Goal: Check status: Check status

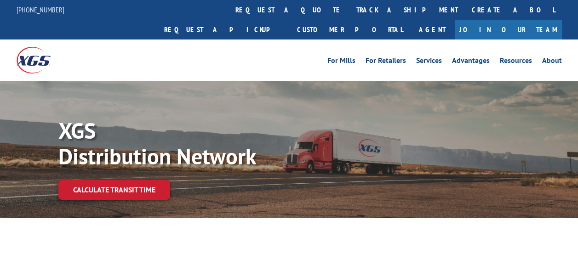
select select "5"
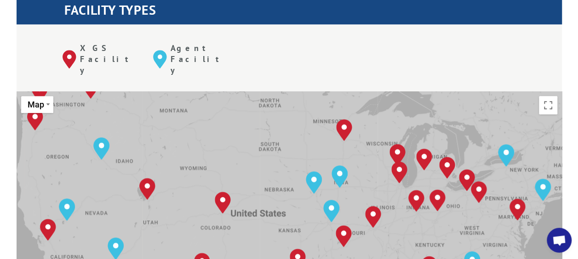
scroll to position [368, 0]
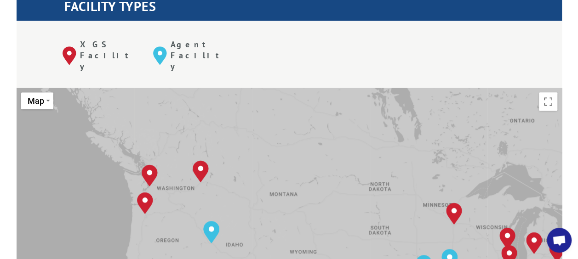
drag, startPoint x: 177, startPoint y: 113, endPoint x: 294, endPoint y: 211, distance: 152.3
click at [294, 211] on div "Albuquerque, NM Baltimore, MD Boise, ID Charlotte, NC Chicago, IL Chino, CA Cle…" at bounding box center [289, 239] width 545 height 302
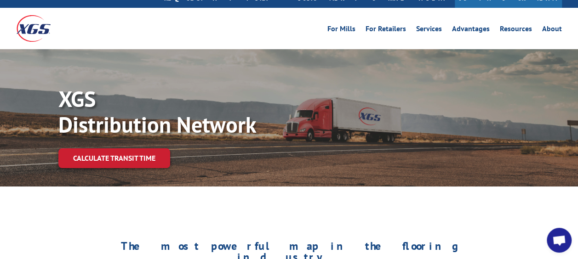
scroll to position [0, 0]
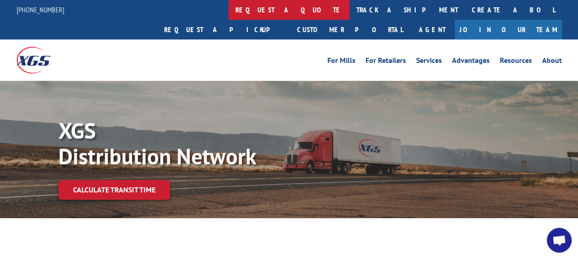
click at [228, 14] on link "request a quote" at bounding box center [288, 10] width 121 height 20
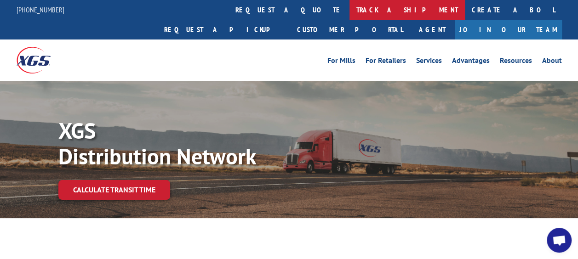
click at [349, 13] on link "track a shipment" at bounding box center [406, 10] width 115 height 20
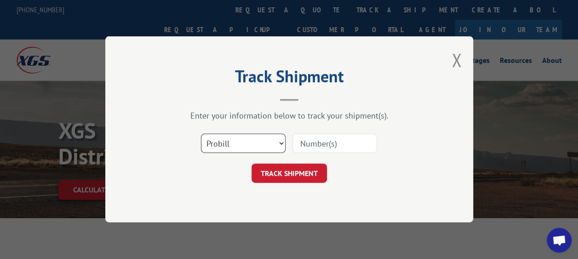
click at [250, 151] on select "Select category... Probill BOL PO" at bounding box center [243, 143] width 85 height 19
select select "bol"
click at [201, 134] on select "Select category... Probill BOL PO" at bounding box center [243, 143] width 85 height 19
click at [313, 149] on input at bounding box center [334, 143] width 85 height 19
paste input "2842391"
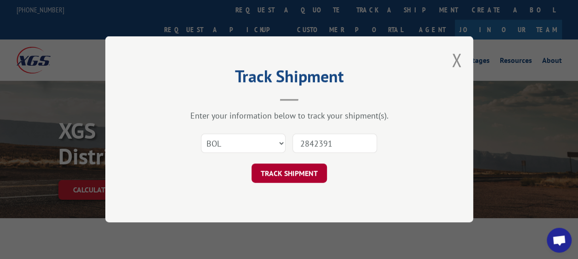
type input "2842391"
click at [305, 164] on button "TRACK SHIPMENT" at bounding box center [288, 173] width 75 height 19
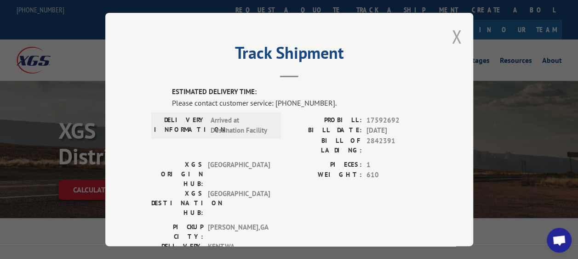
click at [456, 39] on div "Track Shipment ESTIMATED DELIVERY TIME: Please contact customer service: (844) …" at bounding box center [289, 129] width 368 height 233
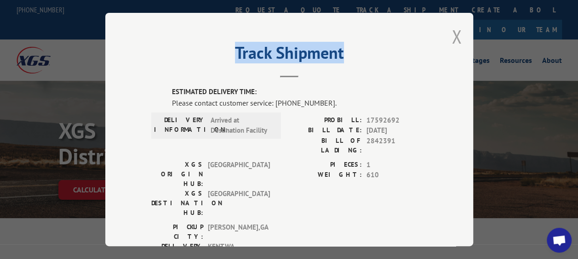
click at [454, 39] on button "Close modal" at bounding box center [456, 36] width 10 height 24
